Goal: Go to known website: Access a specific website the user already knows

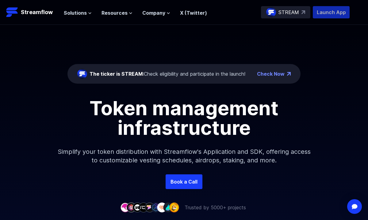
click at [328, 12] on p "Launch App" at bounding box center [331, 12] width 37 height 12
click at [328, 14] on p "Launch App" at bounding box center [331, 12] width 37 height 12
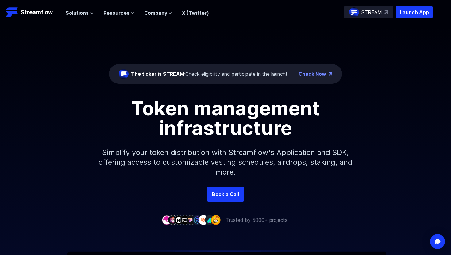
click at [426, 21] on header "Streamflow Launch App STREAM Solutions Overview Streamflow features an all-in-o…" at bounding box center [225, 12] width 451 height 25
click at [420, 11] on p "Launch App" at bounding box center [414, 12] width 37 height 12
